Goal: Task Accomplishment & Management: Use online tool/utility

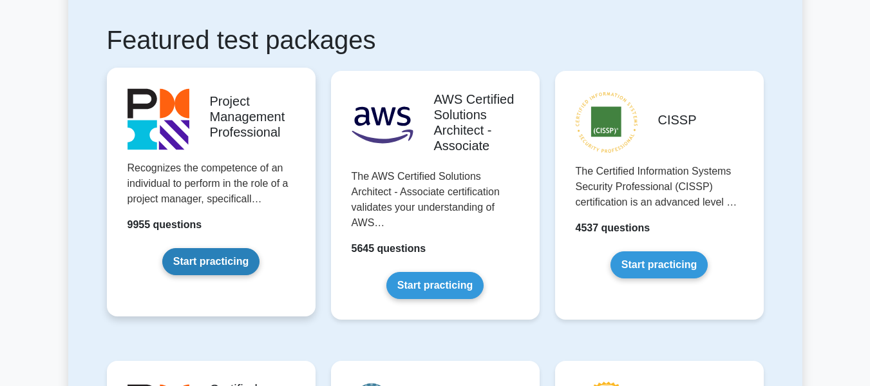
scroll to position [258, 0]
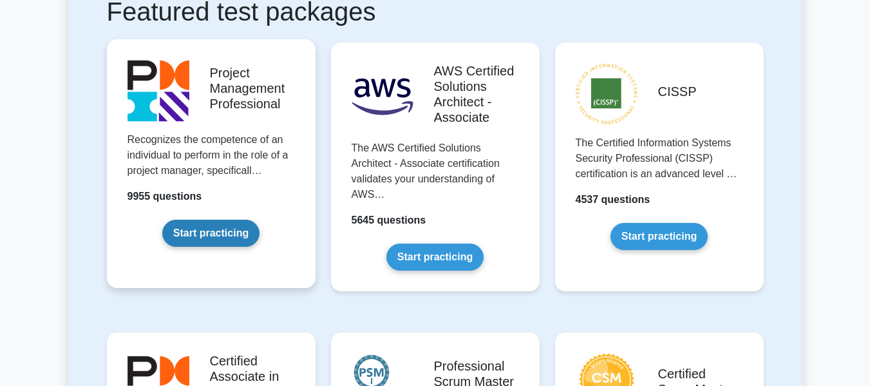
click at [222, 236] on link "Start practicing" at bounding box center [210, 233] width 97 height 27
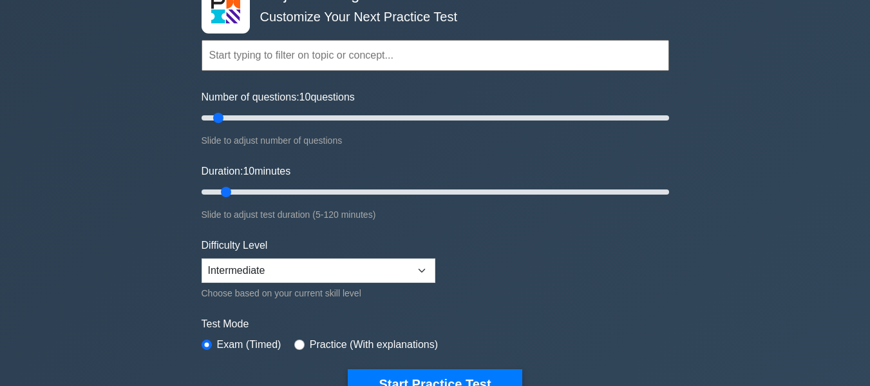
scroll to position [64, 0]
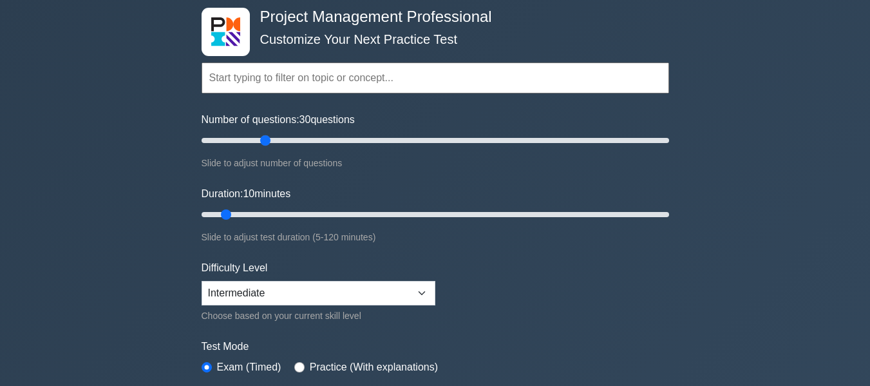
drag, startPoint x: 220, startPoint y: 139, endPoint x: 270, endPoint y: 141, distance: 50.3
type input "30"
click at [270, 141] on input "Number of questions: 30 questions" at bounding box center [436, 140] width 468 height 15
drag, startPoint x: 229, startPoint y: 214, endPoint x: 299, endPoint y: 214, distance: 70.2
type input "30"
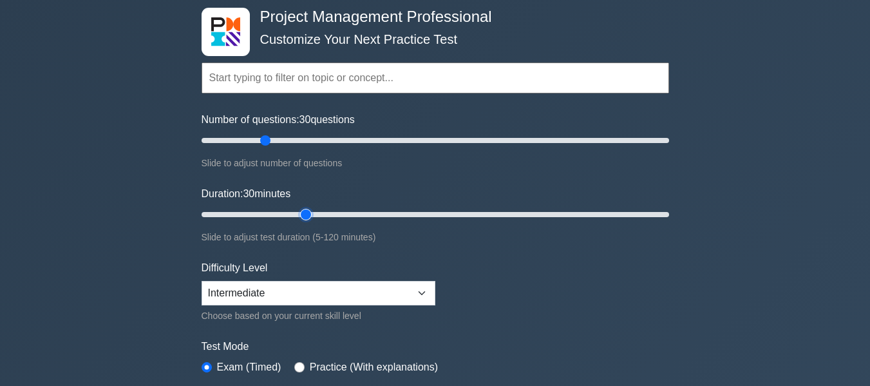
click at [299, 214] on input "Duration: 30 minutes" at bounding box center [436, 214] width 468 height 15
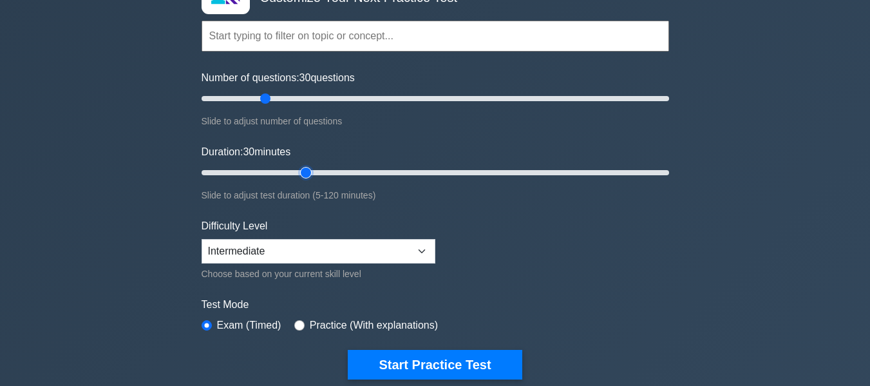
scroll to position [129, 0]
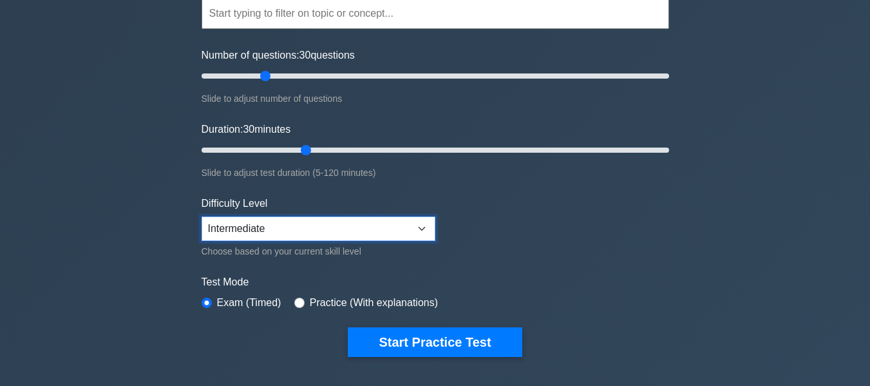
click at [422, 225] on select "Beginner Intermediate Expert" at bounding box center [319, 228] width 234 height 24
click at [563, 223] on form "Topics Scope Management Time Management Cost Management Quality Management Risk…" at bounding box center [436, 158] width 468 height 398
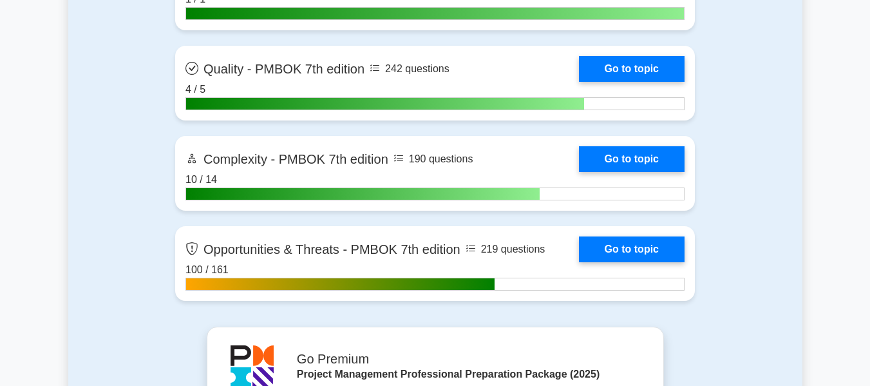
scroll to position [3996, 0]
